Goal: Task Accomplishment & Management: Complete application form

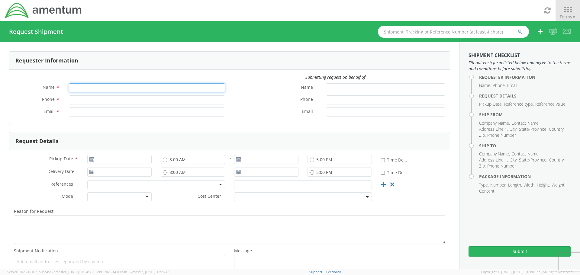
click at [118, 91] on input "Name *" at bounding box center [147, 87] width 156 height 9
type input "[PERSON_NAME]"
type input "3214736075"
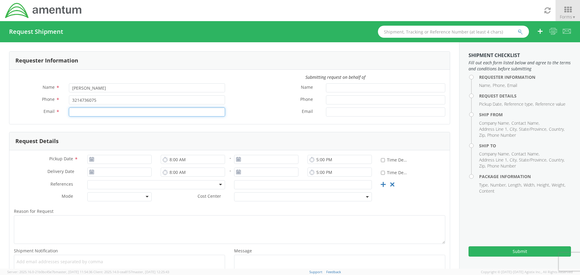
type input "[EMAIL_ADDRESS][DOMAIN_NAME]"
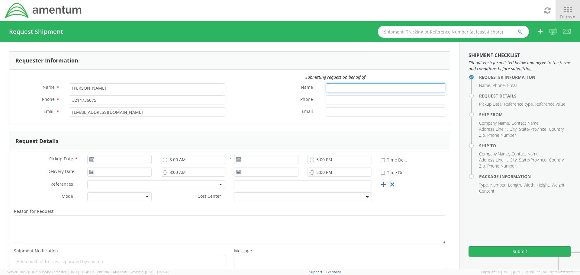
click at [332, 88] on input "Name *" at bounding box center [385, 87] width 119 height 9
drag, startPoint x: 302, startPoint y: 99, endPoint x: 293, endPoint y: 102, distance: 9.7
click at [302, 99] on span "Phone" at bounding box center [306, 99] width 13 height 7
click at [326, 99] on input "Phone *" at bounding box center [385, 100] width 119 height 9
type input "[DATE]"
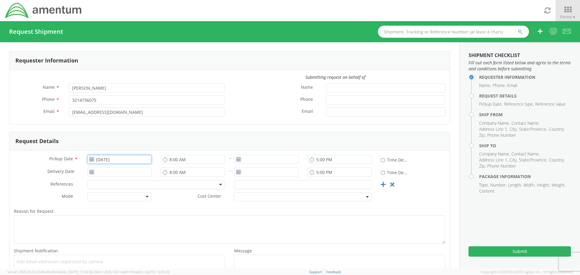
click at [118, 159] on input "[DATE]" at bounding box center [119, 159] width 64 height 9
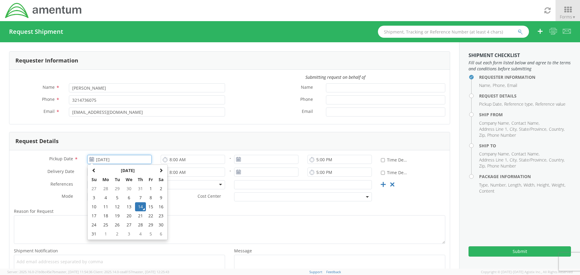
click at [136, 206] on td "14" at bounding box center [140, 206] width 11 height 9
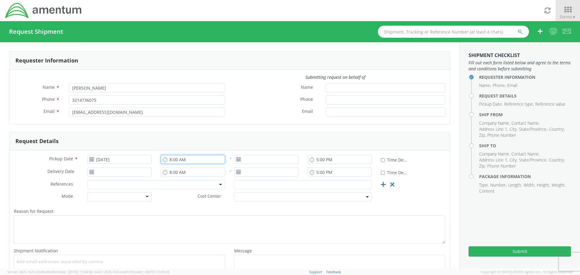
click at [177, 160] on input "8:00 AM" at bounding box center [193, 159] width 64 height 9
drag, startPoint x: 183, startPoint y: 159, endPoint x: 169, endPoint y: 161, distance: 14.0
click at [169, 161] on input "8:00 AM" at bounding box center [193, 159] width 64 height 9
click at [178, 161] on input "8:00 AM" at bounding box center [193, 159] width 64 height 9
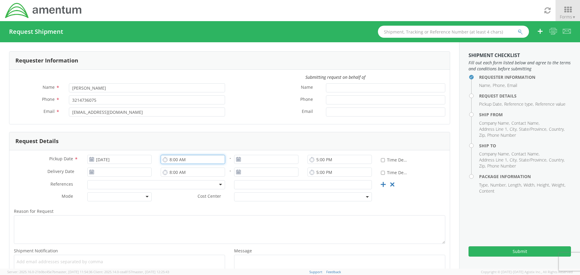
click at [178, 161] on input "8:00 AM" at bounding box center [193, 159] width 64 height 9
click at [183, 160] on input "8:00 AM" at bounding box center [193, 159] width 64 height 9
click at [174, 161] on input "8:00 AM" at bounding box center [193, 159] width 64 height 9
click at [191, 160] on input "12:00 AM" at bounding box center [193, 159] width 64 height 9
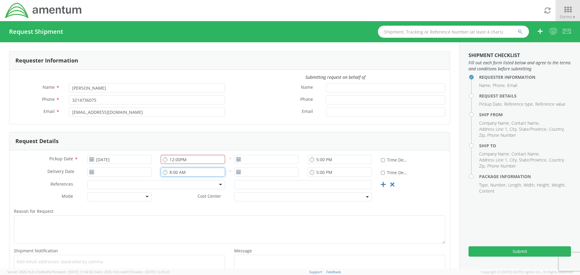
type input "12:00 PM"
click at [183, 170] on input "8:00 AM" at bounding box center [193, 172] width 64 height 9
click at [184, 172] on input "4:00 AM" at bounding box center [193, 172] width 64 height 9
click at [192, 172] on input "4:00 AM" at bounding box center [193, 172] width 64 height 9
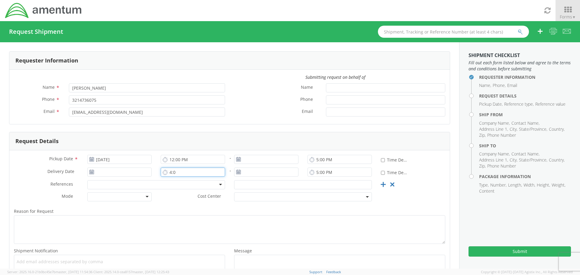
type input "4:0"
type input "[DATE]"
type input "4:00 AM"
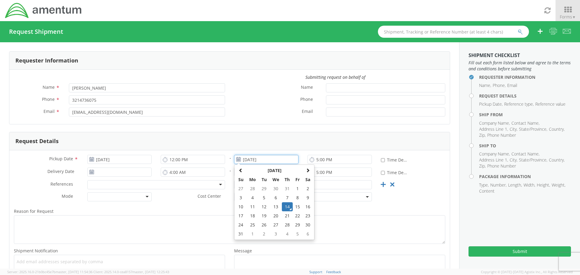
click at [252, 162] on input "[DATE]" at bounding box center [266, 159] width 64 height 9
click at [296, 206] on td "15" at bounding box center [298, 206] width 10 height 9
type input "[DATE]"
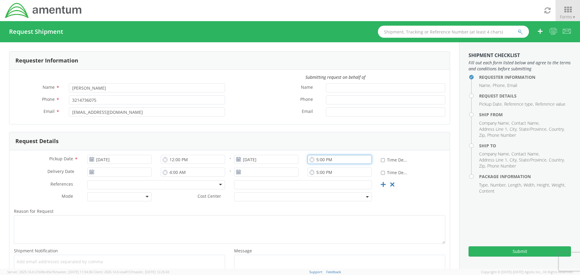
click at [330, 160] on input "5:00 PM" at bounding box center [340, 159] width 64 height 9
click at [316, 161] on input "5:00 PM" at bounding box center [340, 159] width 64 height 9
type input "4:00 PM"
click at [250, 162] on input "[DATE]" at bounding box center [266, 159] width 64 height 9
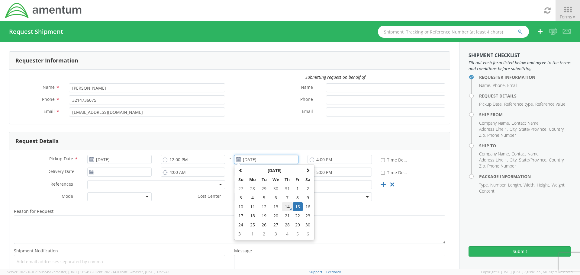
click at [285, 209] on td "14" at bounding box center [287, 206] width 11 height 9
type input "[DATE]"
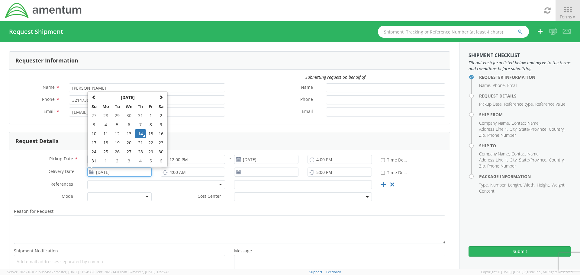
click at [116, 175] on input "[DATE]" at bounding box center [119, 172] width 64 height 9
click at [126, 141] on td "20" at bounding box center [129, 142] width 13 height 9
type input "[DATE]"
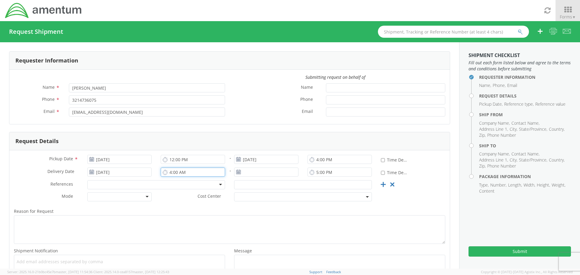
click at [172, 172] on input "4:00 AM" at bounding box center [193, 172] width 64 height 9
click at [183, 172] on input "4:00 AM" at bounding box center [193, 172] width 64 height 9
type input "4"
click at [131, 175] on input "[DATE]" at bounding box center [119, 172] width 64 height 9
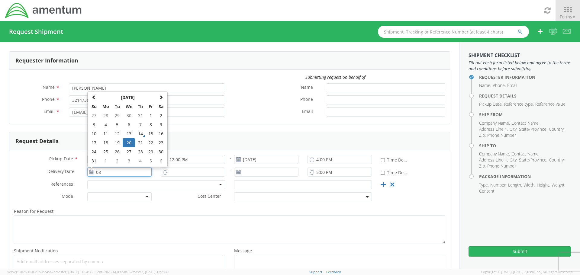
type input "0"
click at [185, 207] on div "Reason for Request * Shipment Notification * Add email addresses separated by c…" at bounding box center [229, 243] width 441 height 76
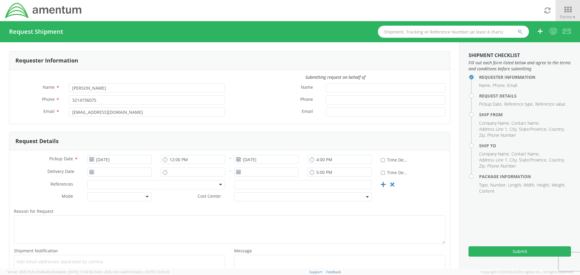
click at [94, 183] on div at bounding box center [156, 184] width 138 height 9
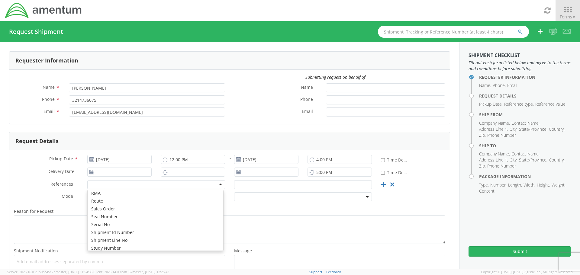
scroll to position [272, 0]
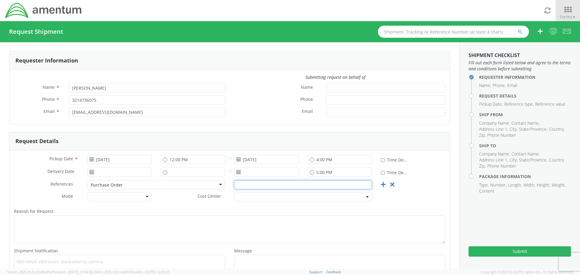
click at [253, 186] on input "text" at bounding box center [303, 184] width 138 height 9
paste input "MEW1209216"
type input "MEW1209216"
click at [230, 193] on div at bounding box center [303, 197] width 147 height 9
click at [125, 191] on div "Purchase Order Purchase Order Account Type Activity ID Airline Appointment Numb…" at bounding box center [156, 186] width 147 height 12
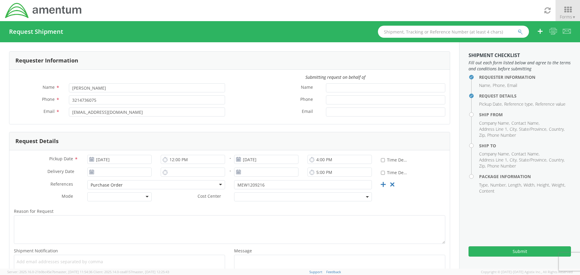
click at [125, 196] on div at bounding box center [119, 197] width 64 height 9
click at [238, 197] on span at bounding box center [303, 197] width 138 height 9
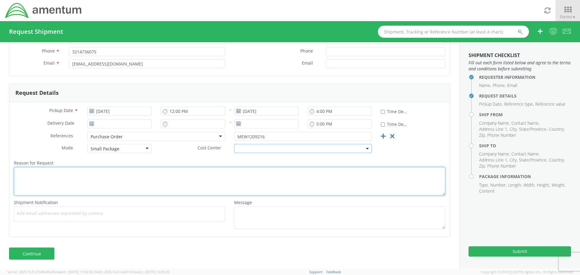
click at [87, 176] on textarea "Reason for Request *" at bounding box center [230, 181] width 432 height 29
click at [24, 173] on textarea "[PERSON_NAME] requested we set up shipping through the portal." at bounding box center [230, 181] width 432 height 29
type textarea "[PERSON_NAME] requested we set up shipping through the portal."
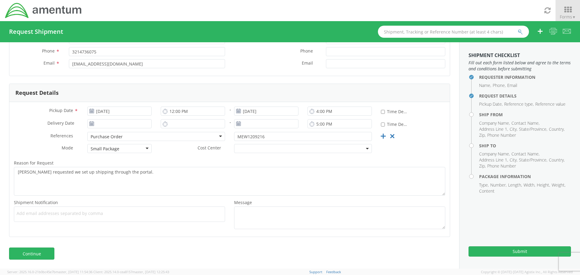
click at [57, 211] on span "Add email addresses separated by comma" at bounding box center [120, 214] width 206 height 6
click at [82, 198] on div "Reason for Request * [PERSON_NAME] requested we set up shipping through the por…" at bounding box center [229, 179] width 441 height 40
click at [83, 220] on div "Add email addresses separated by comma" at bounding box center [119, 214] width 211 height 15
type input "[EMAIL_ADDRESS][DOMAIN_NAME]"
click at [90, 215] on span "Add email addresses separated by comma" at bounding box center [120, 214] width 206 height 6
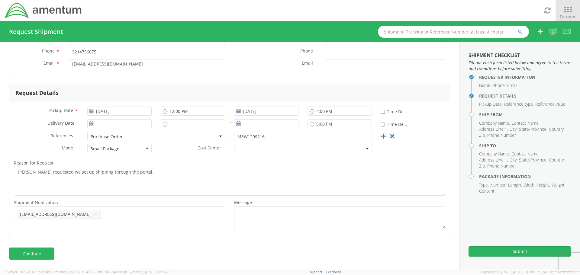
paste input "[PERSON_NAME][EMAIL_ADDRESS][PERSON_NAME][DOMAIN_NAME]"
type input "[PERSON_NAME][EMAIL_ADDRESS][PERSON_NAME][DOMAIN_NAME]"
click at [103, 220] on div "Add email addresses separated by [PERSON_NAME] [PERSON_NAME][EMAIL_ADDRESS][DOM…" at bounding box center [119, 225] width 211 height 36
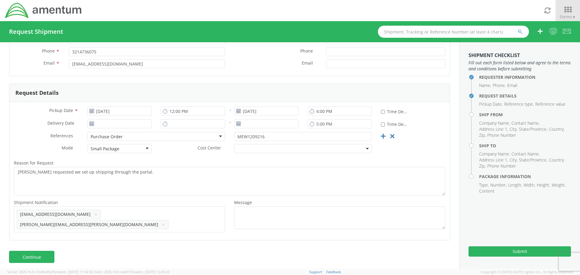
paste input "[PERSON_NAME][EMAIL_ADDRESS][PERSON_NAME][DOMAIN_NAME]"
type input "[PERSON_NAME][EMAIL_ADDRESS][PERSON_NAME][DOMAIN_NAME]"
click at [164, 229] on div "Shipment Notification * Add email addresses separated by comma [EMAIL_ADDRESS][…" at bounding box center [229, 217] width 441 height 37
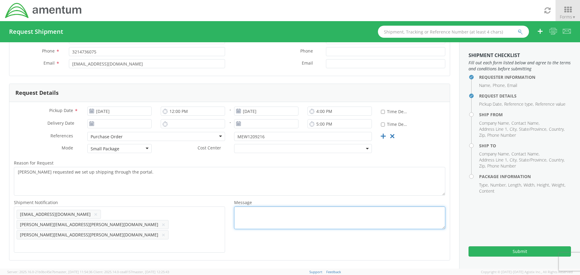
click at [248, 226] on textarea "Message *" at bounding box center [339, 218] width 211 height 23
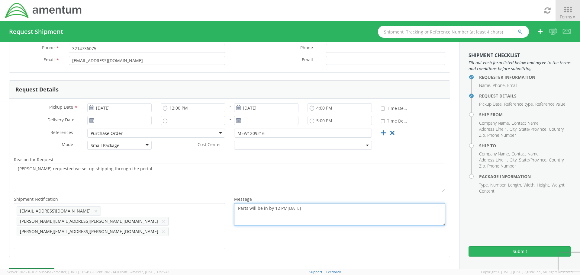
type textarea "Parts will be in by 12 PM[DATE]"
click at [38, 268] on link "Continue" at bounding box center [31, 274] width 45 height 12
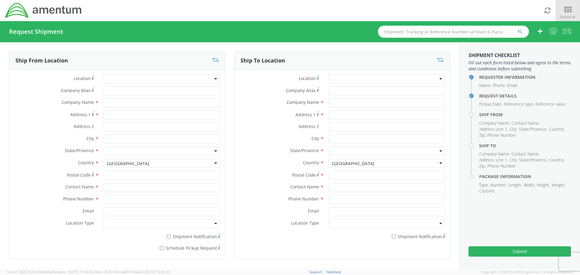
click at [144, 86] on div "Location *" at bounding box center [116, 80] width 215 height 12
click at [155, 75] on span at bounding box center [162, 78] width 117 height 9
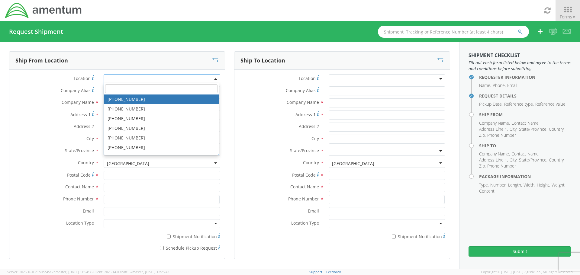
click at [154, 80] on span at bounding box center [162, 78] width 117 height 9
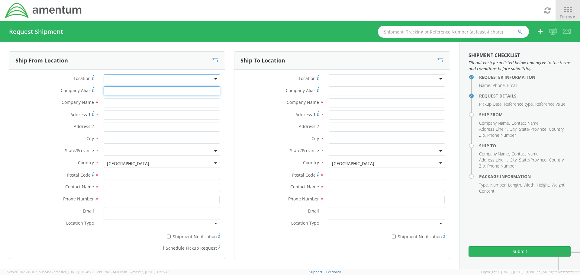
click at [136, 92] on input "Company Alias *" at bounding box center [162, 90] width 117 height 9
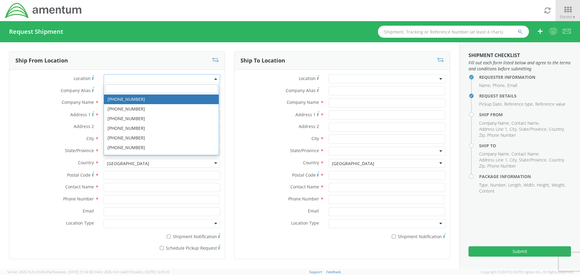
click at [142, 77] on span at bounding box center [162, 78] width 117 height 9
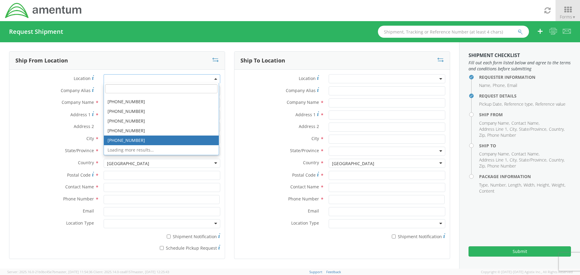
scroll to position [52, 0]
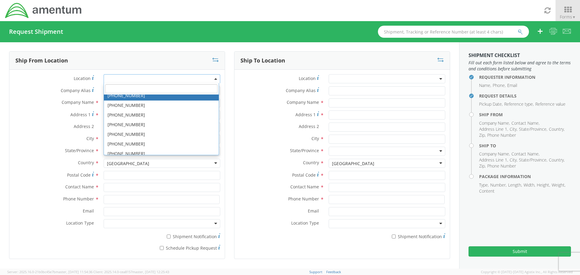
click at [144, 77] on span at bounding box center [162, 78] width 117 height 9
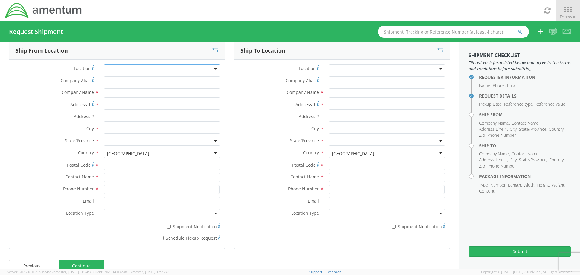
scroll to position [0, 0]
